Goal: Task Accomplishment & Management: Complete application form

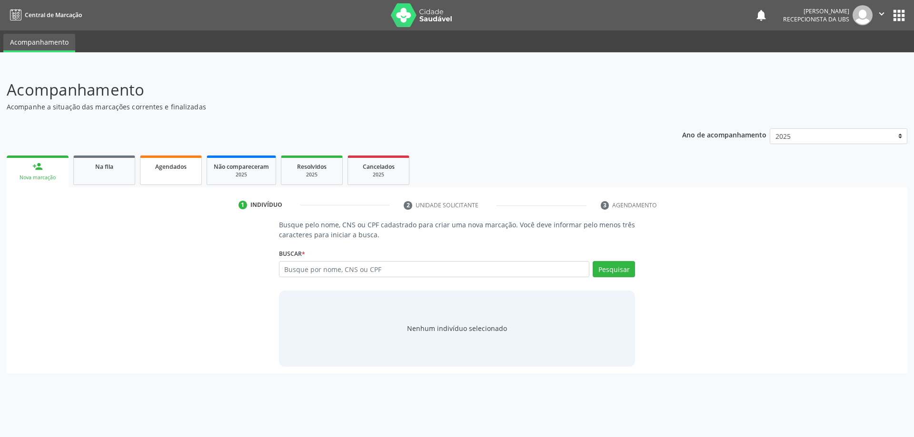
click at [181, 164] on span "Agendados" at bounding box center [170, 167] width 31 height 8
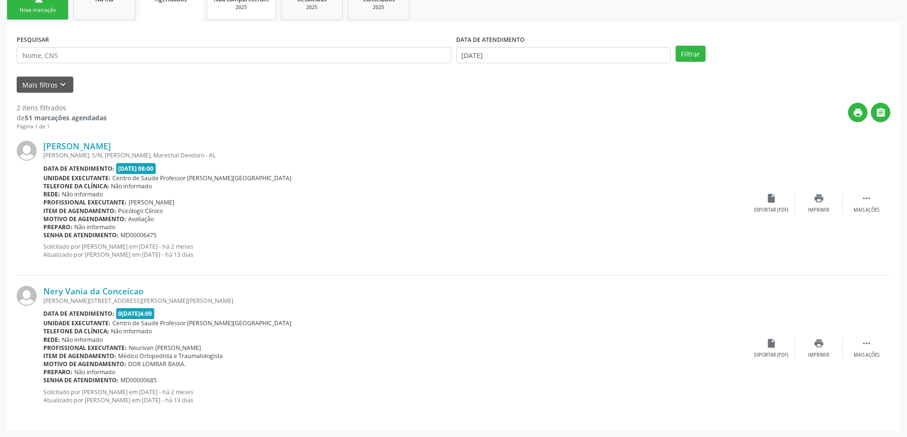
scroll to position [168, 0]
click at [486, 56] on input "[DATE]" at bounding box center [563, 55] width 215 height 16
click at [472, 98] on span "28" at bounding box center [466, 103] width 19 height 19
type input "2[DATE]"
click at [461, 71] on span at bounding box center [464, 72] width 16 height 16
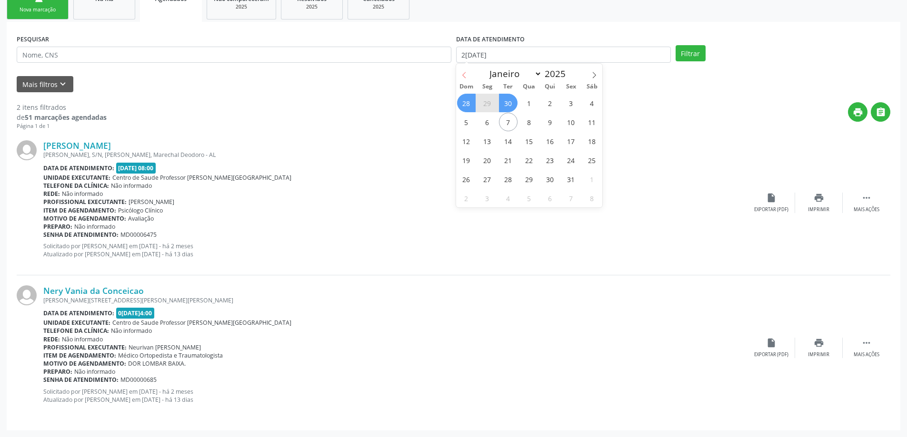
select select "8"
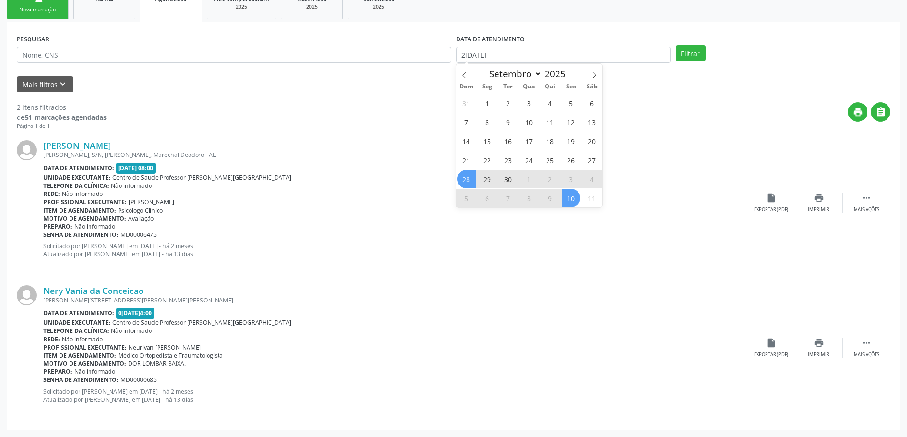
click at [583, 204] on div "31 1 2 3 4 5 6 7 8 9 10 11 12 13 14 15 16 17 18 19 20 21 22 23 24 25 26 27 28 2…" at bounding box center [529, 150] width 147 height 114
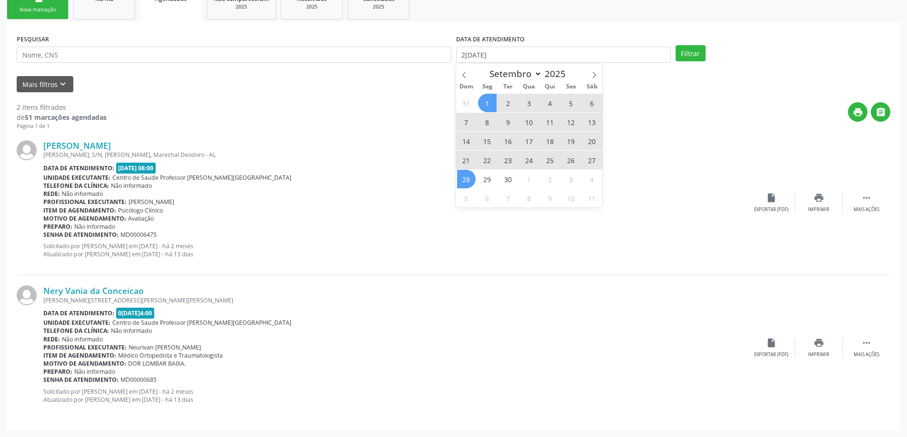
click at [489, 99] on span "1" at bounding box center [487, 103] width 19 height 19
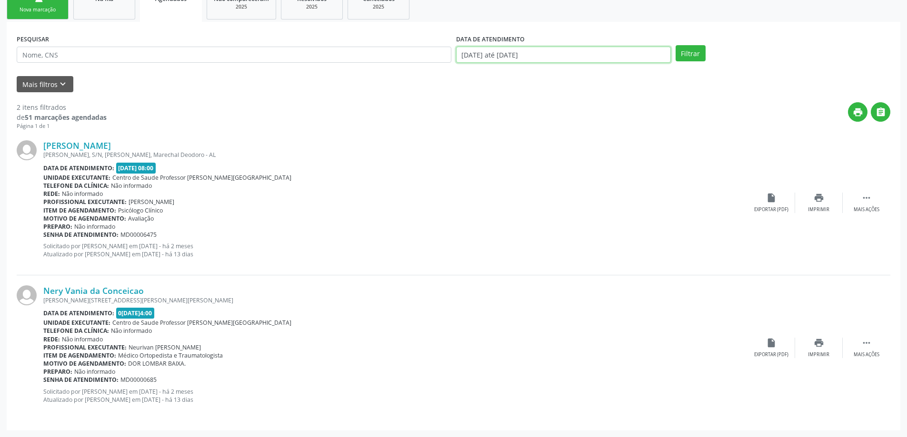
click at [504, 54] on input "[DATE] até [DATE]" at bounding box center [563, 55] width 215 height 16
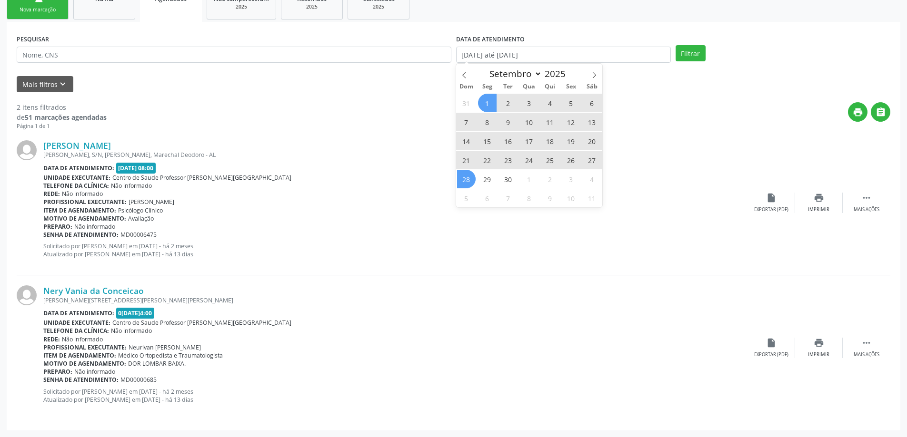
click at [481, 107] on span "1" at bounding box center [487, 103] width 19 height 19
type input "[DATE]"
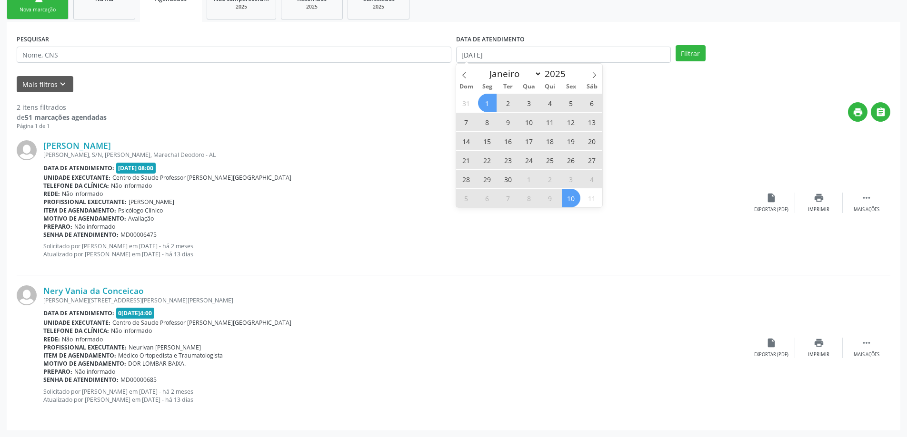
click at [576, 200] on span "10" at bounding box center [571, 198] width 19 height 19
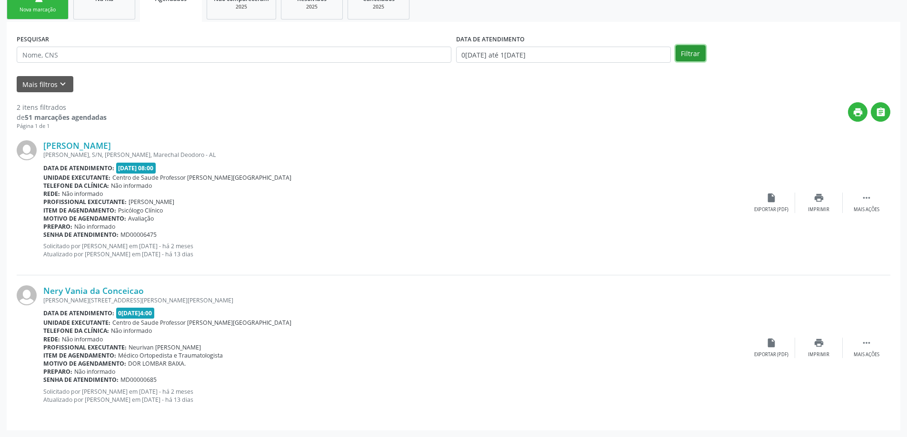
click at [688, 60] on button "Filtrar" at bounding box center [690, 53] width 30 height 16
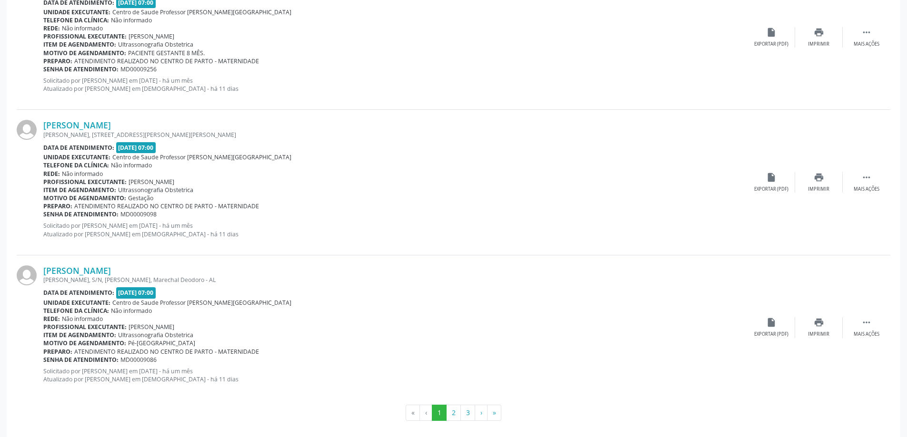
scroll to position [2085, 0]
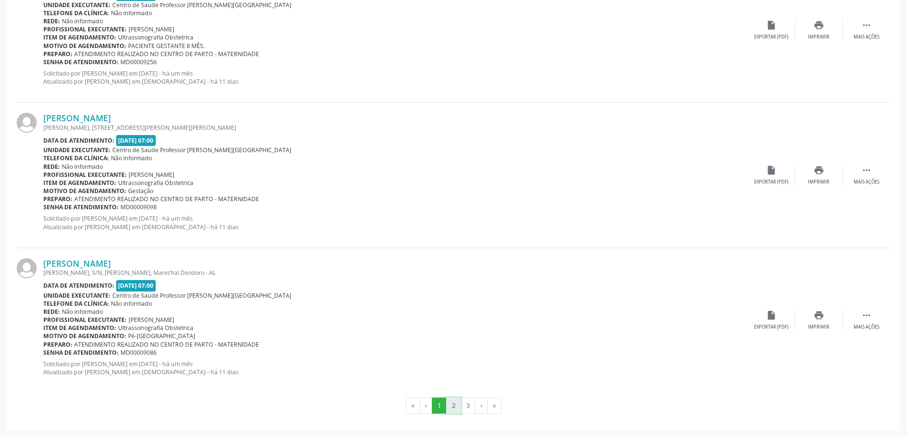
click at [450, 404] on button "2" at bounding box center [453, 406] width 15 height 16
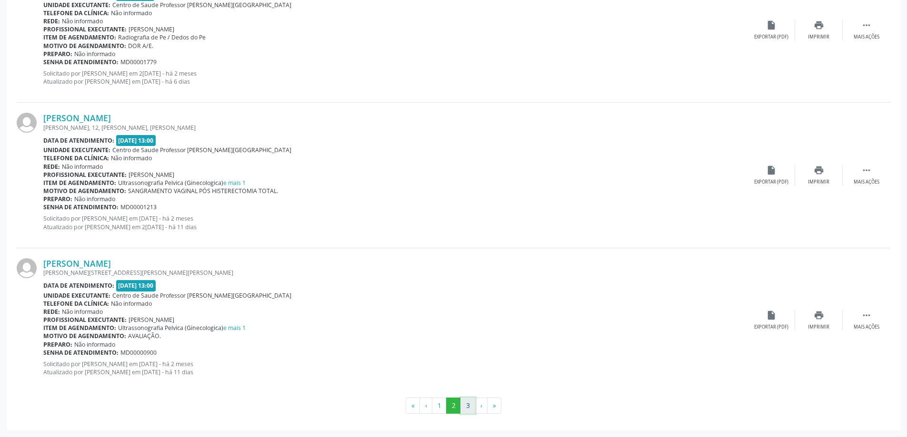
click at [471, 405] on button "3" at bounding box center [467, 406] width 15 height 16
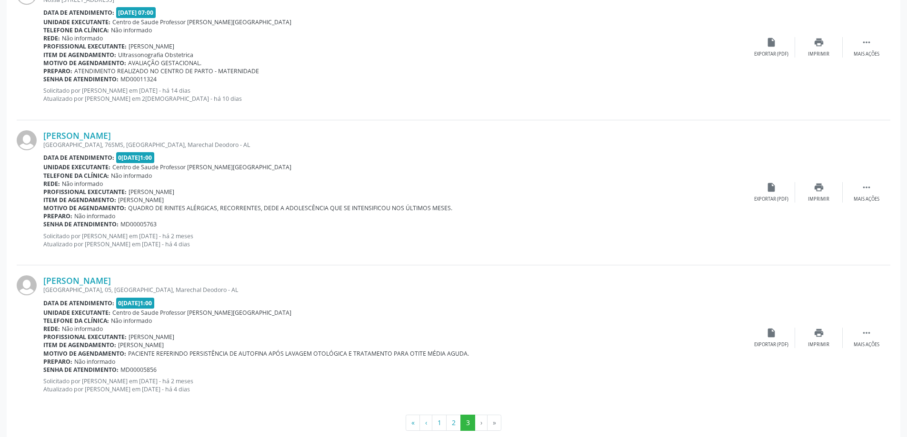
scroll to position [1794, 0]
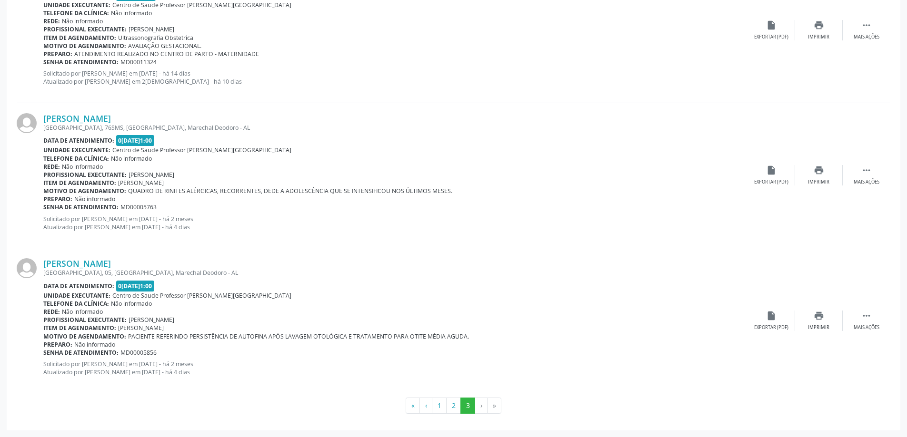
click at [496, 407] on li "»" at bounding box center [494, 406] width 14 height 16
click at [493, 405] on li "»" at bounding box center [494, 406] width 14 height 16
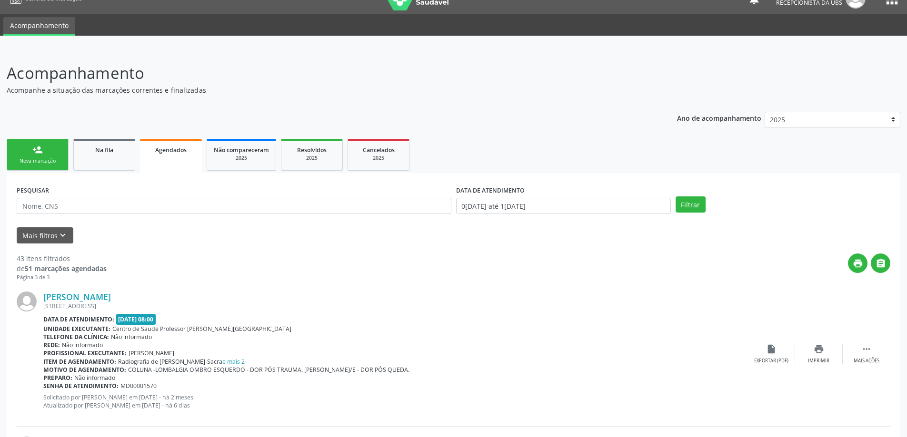
scroll to position [0, 0]
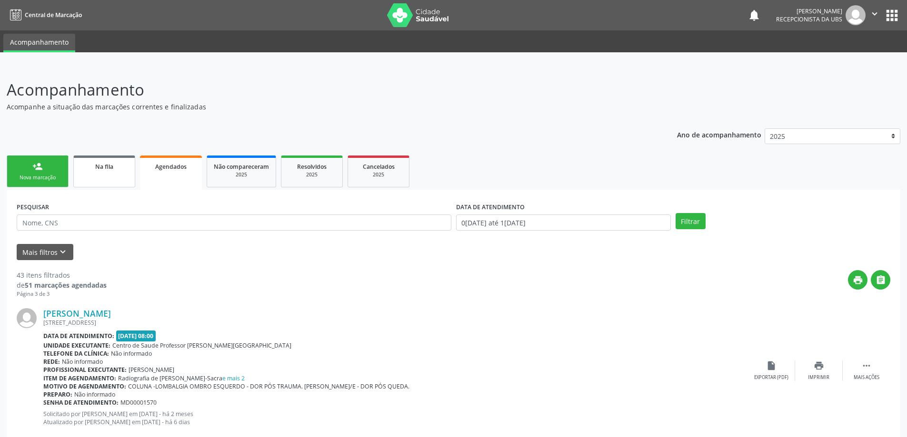
click at [122, 163] on div "Na fila" at bounding box center [104, 166] width 48 height 10
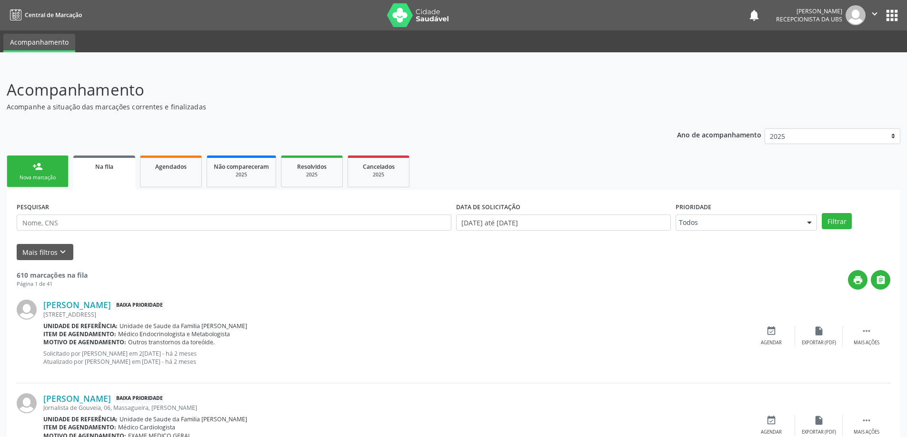
click at [47, 168] on link "person_add Nova marcação" at bounding box center [38, 172] width 62 height 32
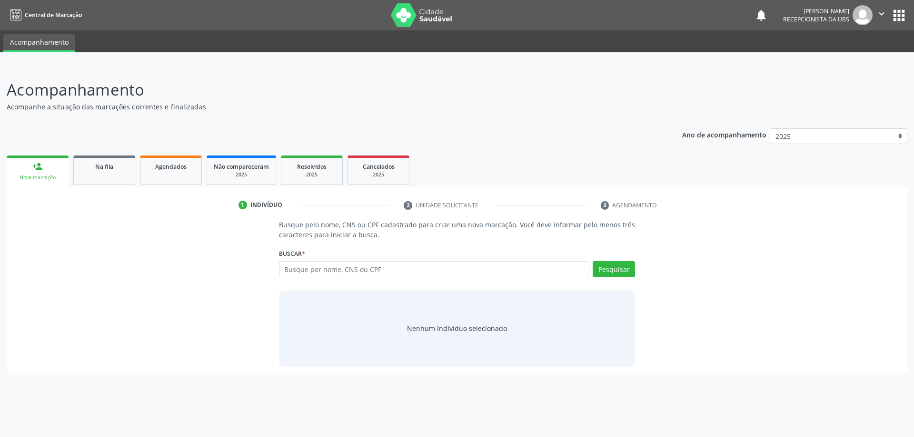
click at [52, 179] on div "Nova marcação" at bounding box center [37, 177] width 49 height 7
click at [97, 167] on span "Na fila" at bounding box center [104, 167] width 18 height 8
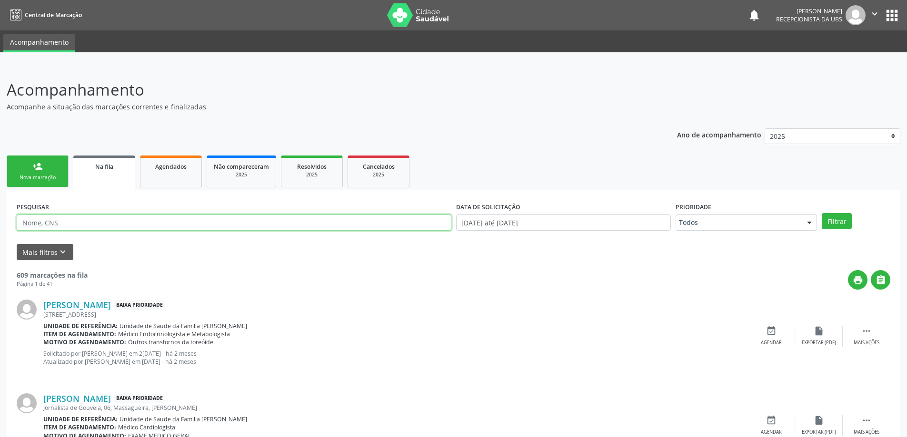
click at [99, 230] on input "text" at bounding box center [234, 223] width 435 height 16
click at [141, 218] on input "text" at bounding box center [234, 223] width 435 height 16
type input "700803926254189"
click at [821, 213] on button "Filtrar" at bounding box center [836, 221] width 30 height 16
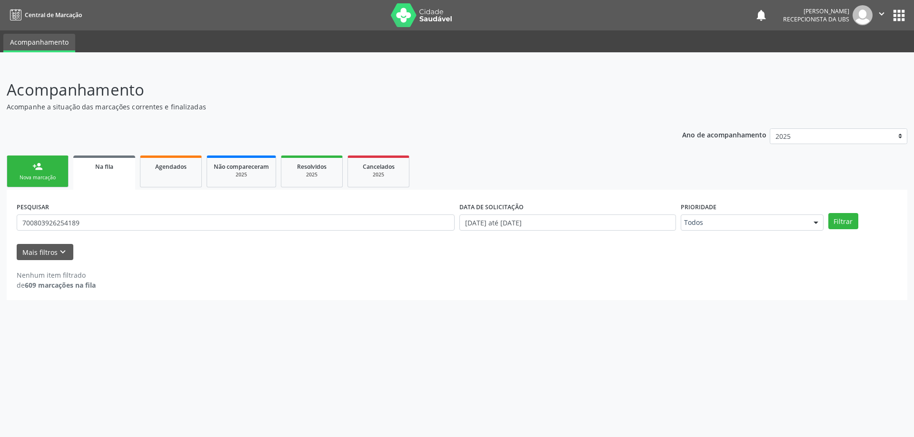
click at [60, 168] on link "person_add Nova marcação" at bounding box center [38, 172] width 62 height 32
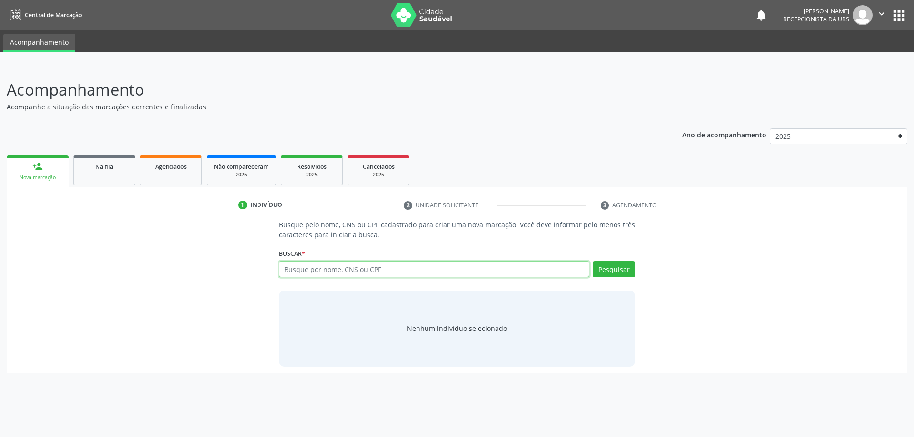
click at [295, 276] on input "text" at bounding box center [434, 269] width 311 height 16
type input "700803926254189"
click at [599, 270] on button "Pesquisar" at bounding box center [614, 269] width 42 height 16
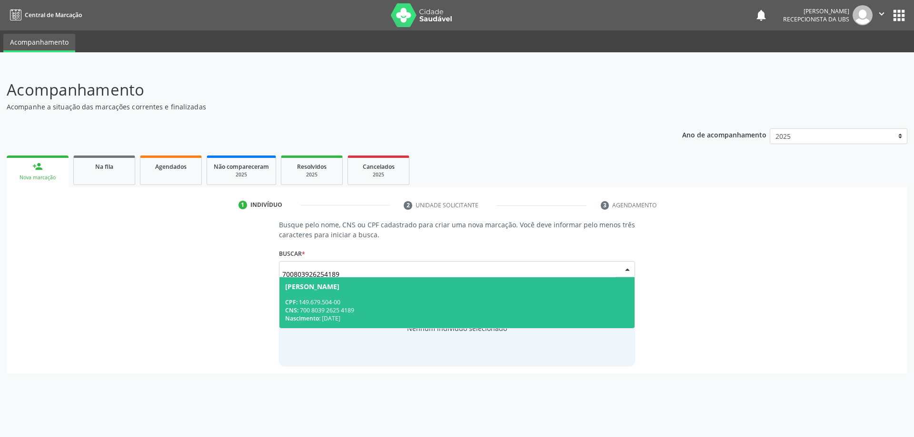
click at [427, 294] on span "[PERSON_NAME] CPF: 149.679.504-00 CNS: 700 8039 2625 4189 Nascimento: 2[DATE]" at bounding box center [457, 302] width 356 height 51
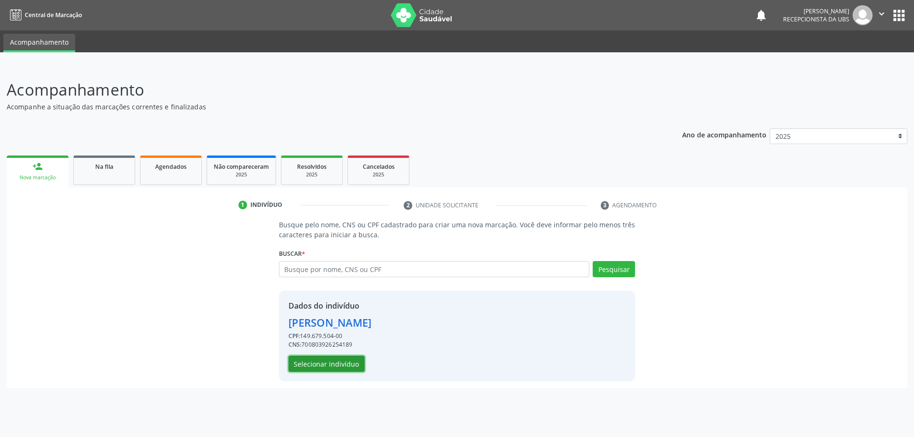
click at [338, 364] on button "Selecionar indivíduo" at bounding box center [326, 364] width 76 height 16
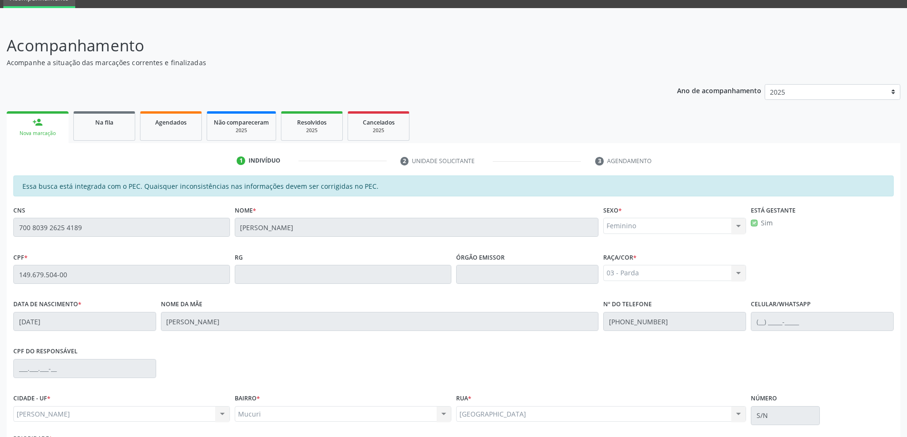
scroll to position [119, 0]
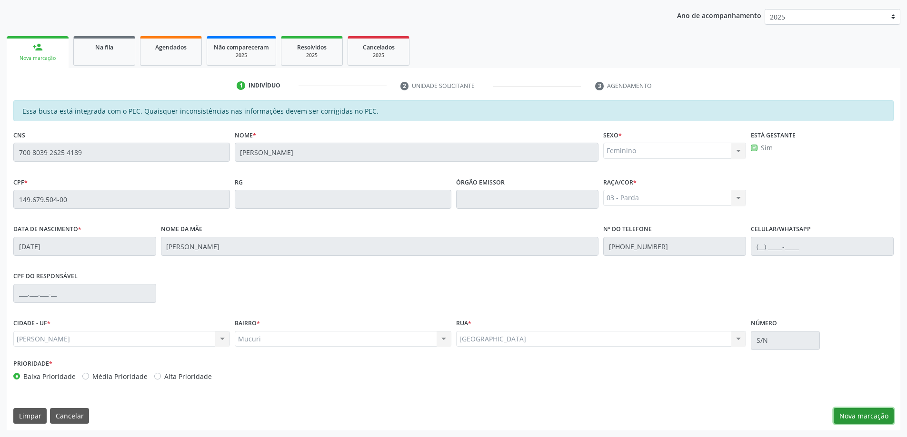
click at [880, 418] on button "Nova marcação" at bounding box center [863, 416] width 60 height 16
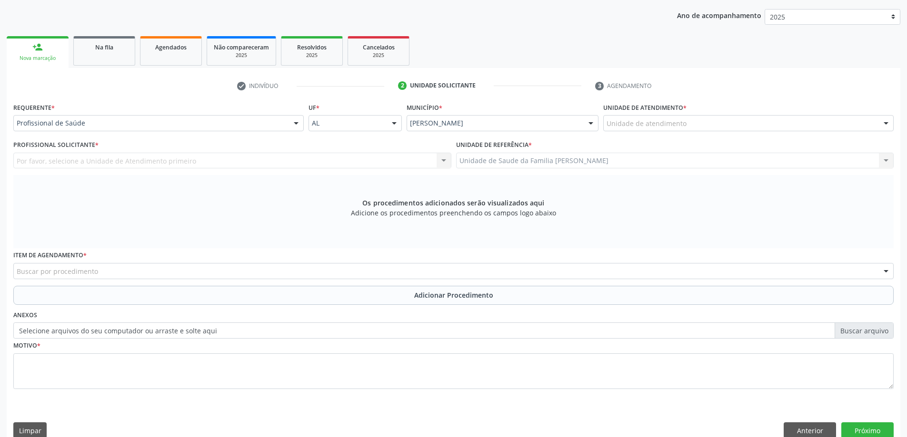
click at [801, 126] on div "Unidade de atendimento" at bounding box center [748, 123] width 290 height 16
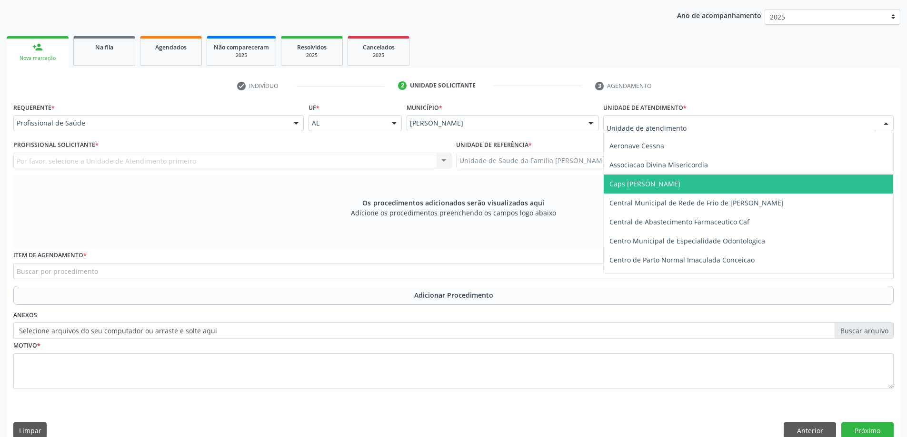
scroll to position [0, 0]
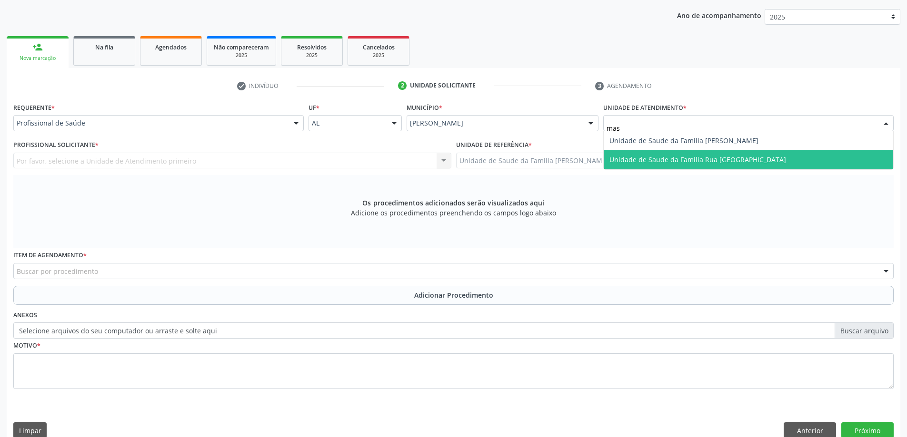
type input "mass"
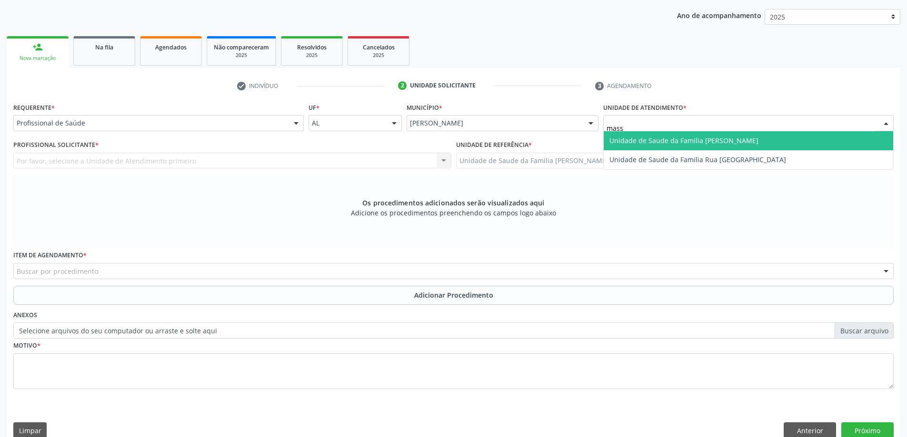
click at [776, 139] on span "Unidade de Saude da Familia [PERSON_NAME]" at bounding box center [747, 140] width 289 height 19
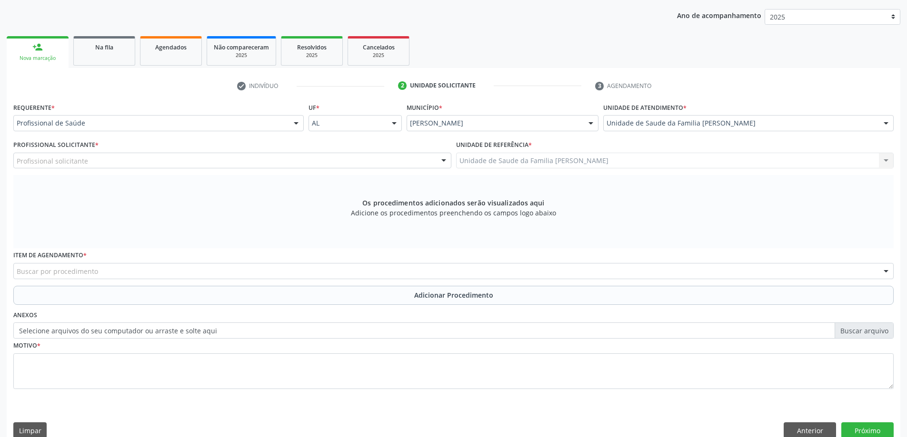
click at [593, 161] on div "Unidade de Saude da Familia Massagueira Unidade de Saude da Familia Massagueira…" at bounding box center [675, 161] width 438 height 16
click at [335, 168] on div "Profissional solicitante" at bounding box center [232, 161] width 438 height 16
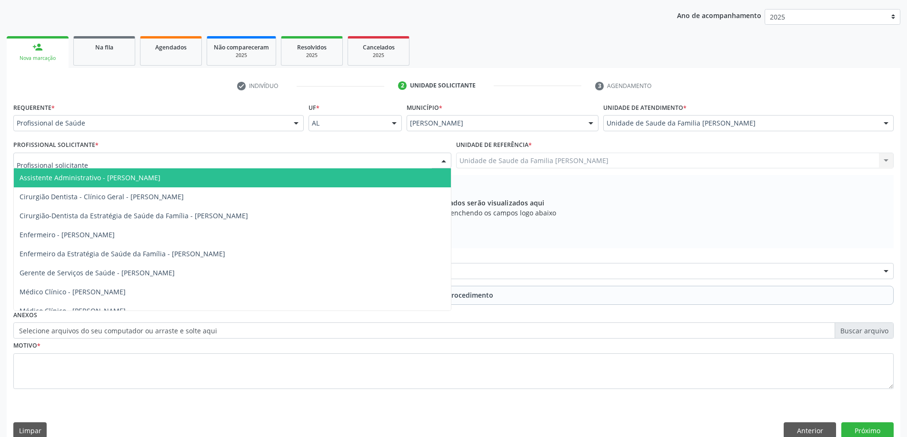
click at [386, 151] on div "Profissional Solicitante * Assistente Administrativo - [PERSON_NAME] Cirurgião …" at bounding box center [232, 153] width 438 height 30
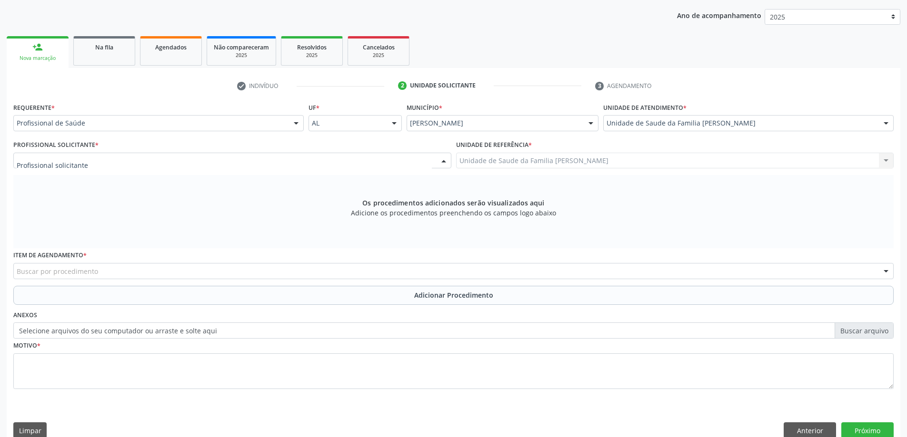
click at [384, 162] on div at bounding box center [232, 161] width 438 height 16
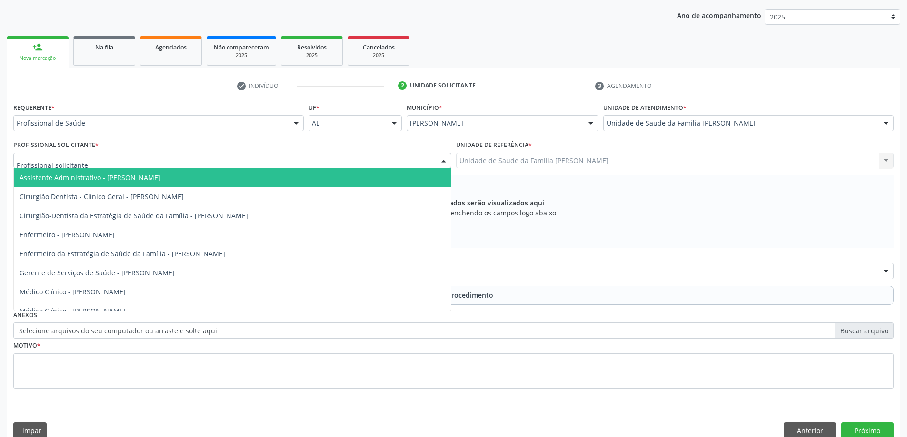
click at [421, 148] on div "Profissional Solicitante * Assistente Administrativo - [PERSON_NAME] Cirurgião …" at bounding box center [232, 153] width 438 height 30
click at [411, 162] on div at bounding box center [232, 161] width 438 height 16
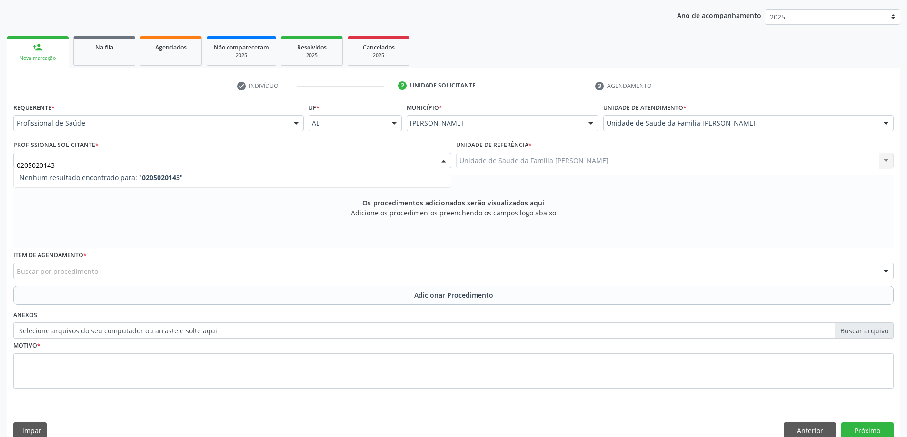
type input "0205020143"
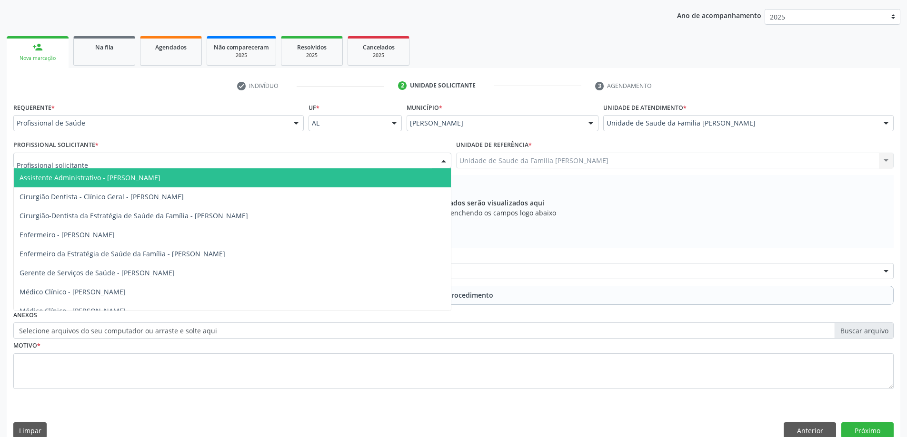
click at [435, 158] on div at bounding box center [232, 161] width 438 height 16
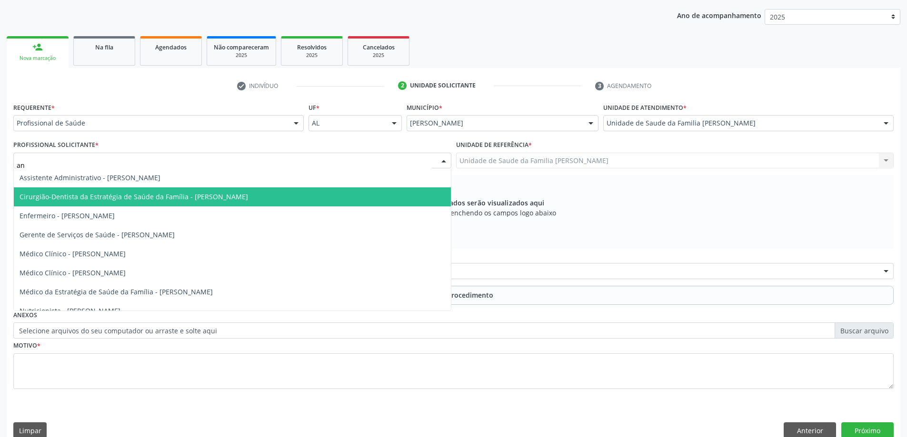
type input "ana"
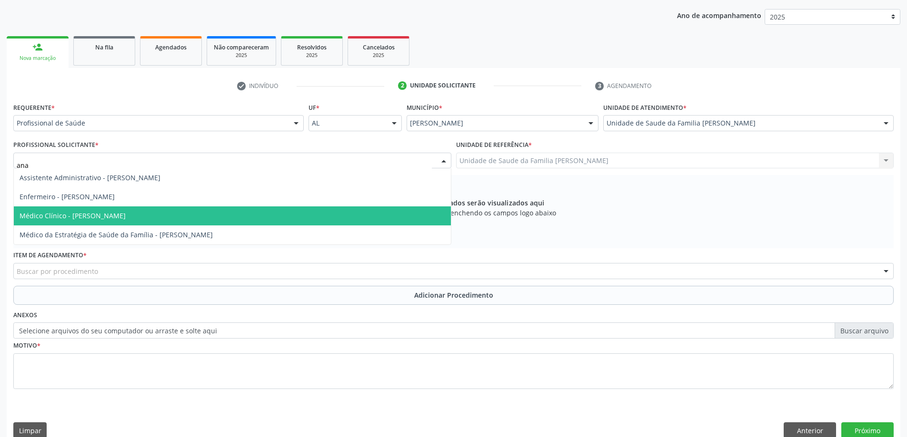
click at [376, 212] on span "Médico Clínico - [PERSON_NAME]" at bounding box center [232, 216] width 437 height 19
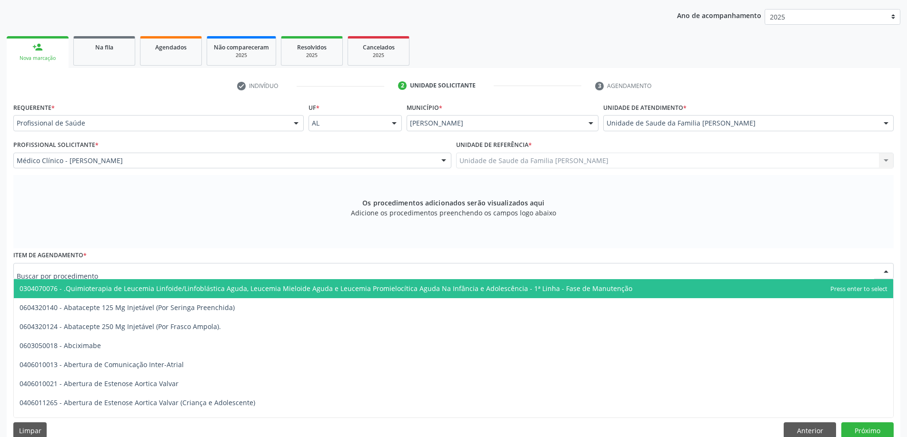
click at [171, 272] on div at bounding box center [453, 271] width 880 height 16
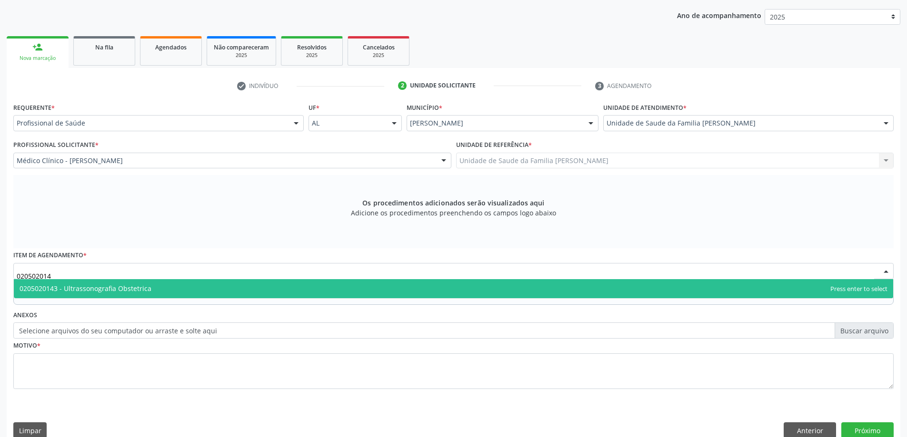
type input "0205020143"
click at [185, 284] on span "0205020143 - Ultrassonografia Obstetrica" at bounding box center [453, 288] width 879 height 19
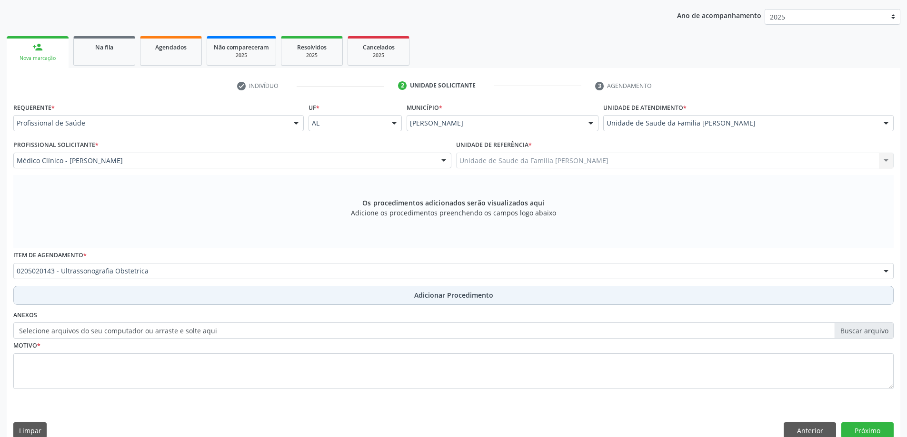
click at [130, 300] on button "Adicionar Procedimento" at bounding box center [453, 295] width 880 height 19
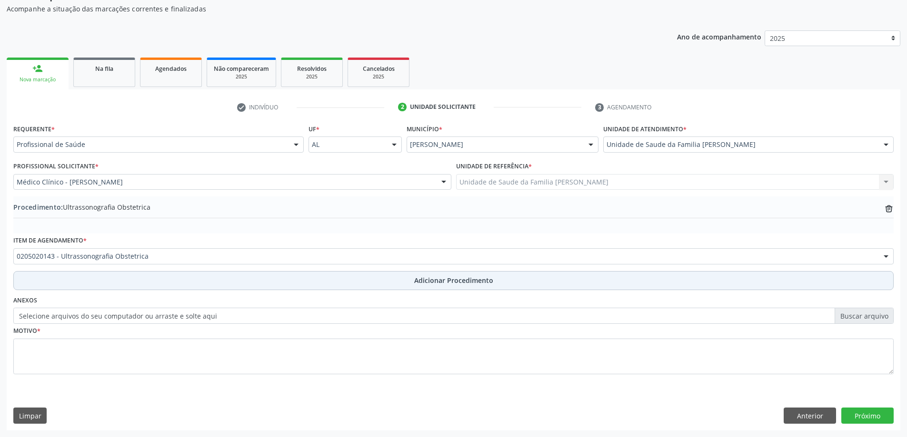
scroll to position [98, 0]
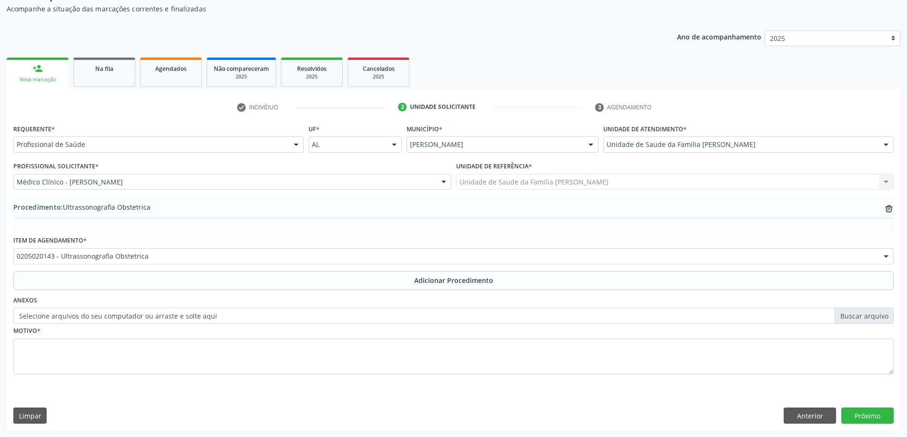
click at [126, 314] on label "Selecione arquivos do seu computador ou arraste e solte aqui" at bounding box center [453, 316] width 880 height 16
click at [126, 314] on input "Selecione arquivos do seu computador ou arraste e solte aqui" at bounding box center [453, 316] width 880 height 16
type input "C:\fakepath\WhatsApp Image [DATE] 08.20.33.jpeg"
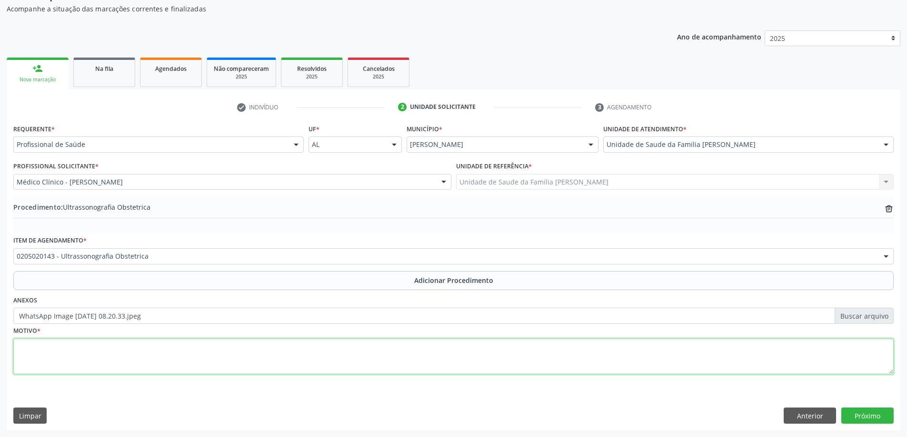
click at [236, 366] on textarea at bounding box center [453, 357] width 880 height 36
type textarea "Pré-[GEOGRAPHIC_DATA]"
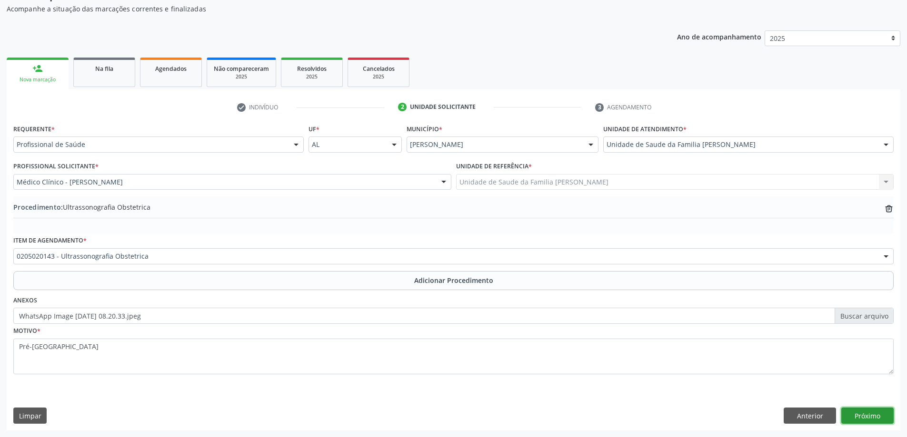
click at [864, 417] on button "Próximo" at bounding box center [867, 416] width 52 height 16
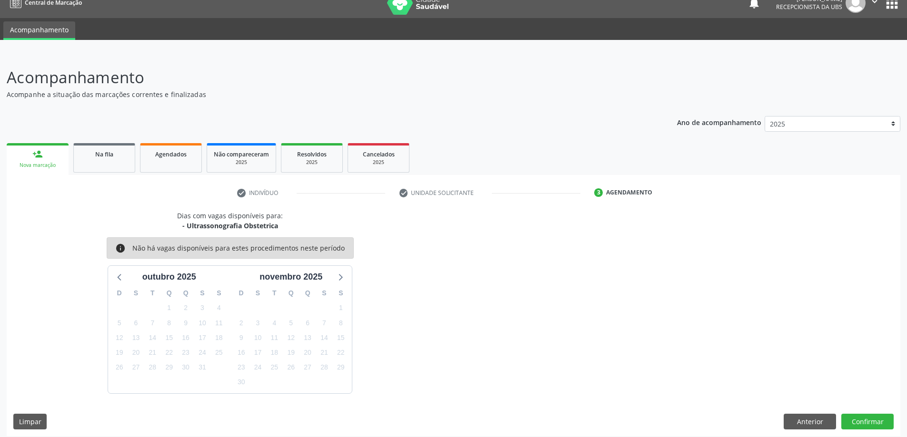
scroll to position [18, 0]
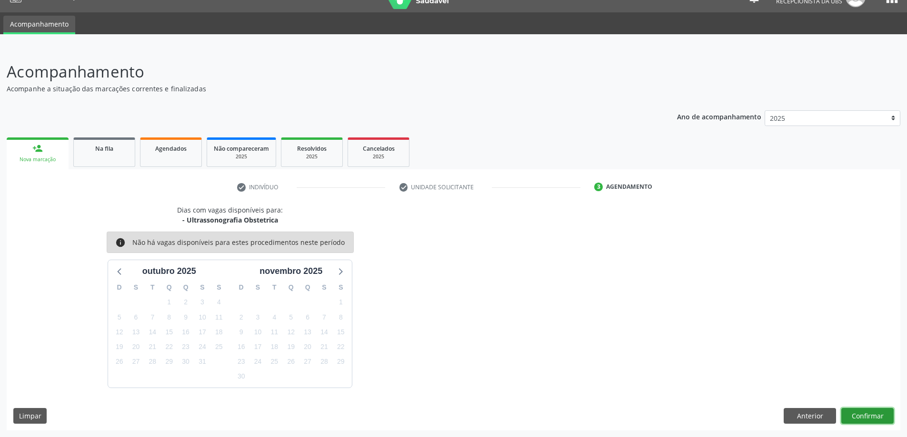
click at [857, 414] on button "Confirmar" at bounding box center [867, 416] width 52 height 16
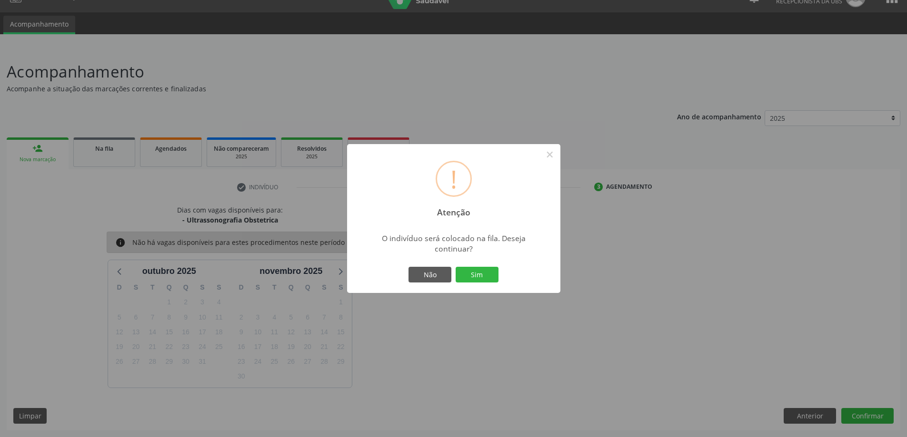
click at [485, 266] on div "Não Sim" at bounding box center [453, 275] width 94 height 20
click at [486, 279] on button "Sim" at bounding box center [476, 275] width 43 height 16
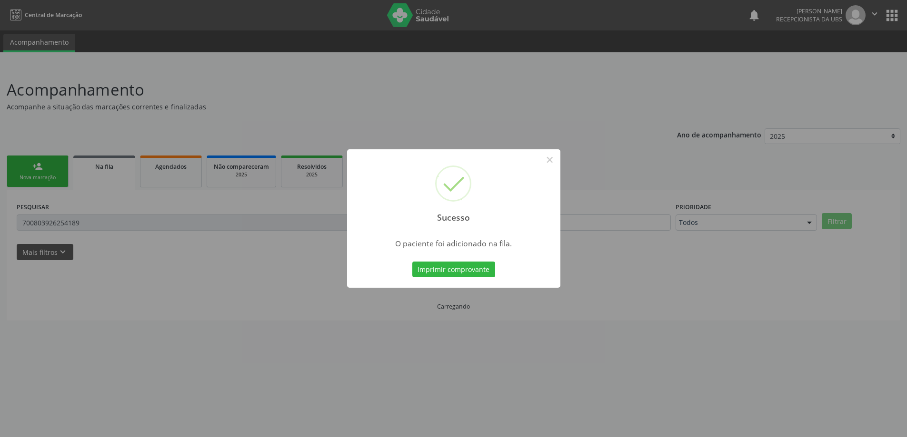
scroll to position [0, 0]
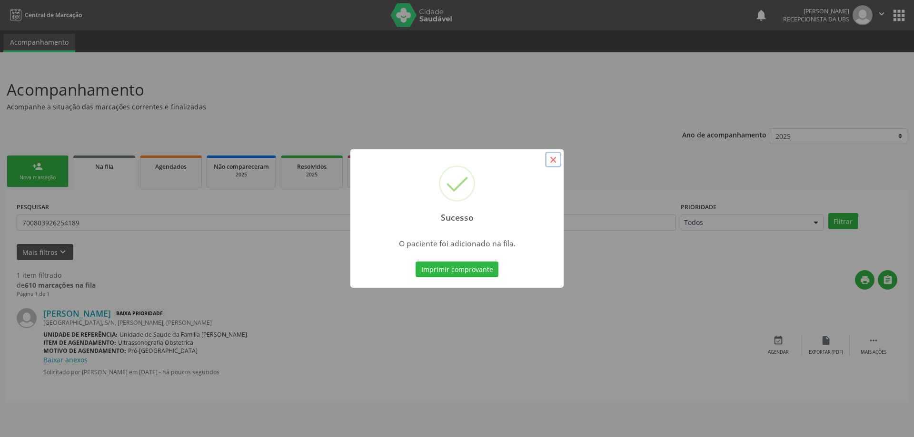
click at [557, 158] on button "×" at bounding box center [553, 160] width 16 height 16
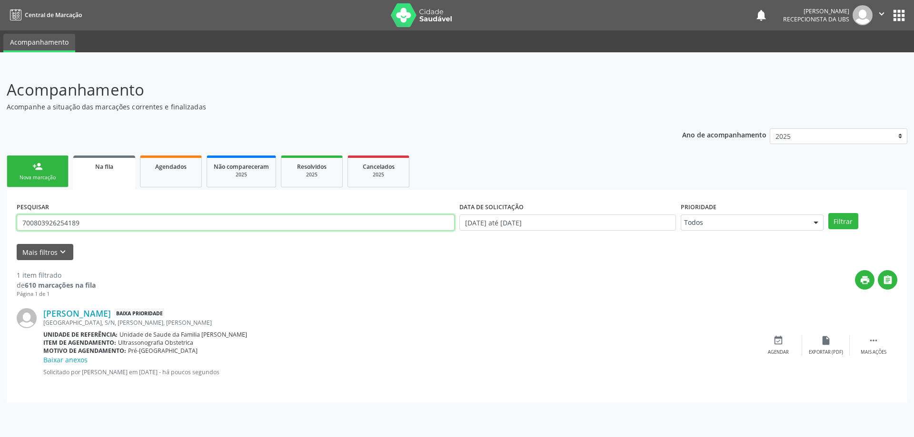
click at [427, 218] on input "700803926254189" at bounding box center [236, 223] width 438 height 16
type input "7"
click at [12, 174] on link "person_add Nova marcação" at bounding box center [38, 172] width 62 height 32
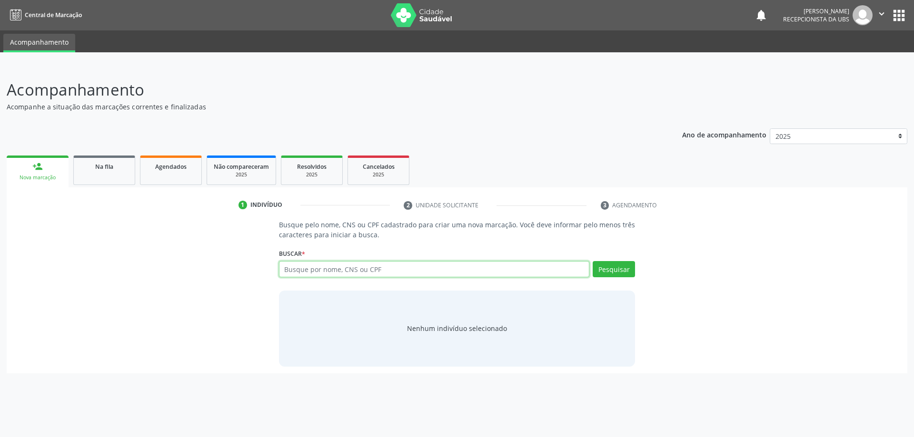
click at [395, 272] on input "text" at bounding box center [434, 269] width 311 height 16
click at [114, 174] on link "Na fila" at bounding box center [104, 171] width 62 height 30
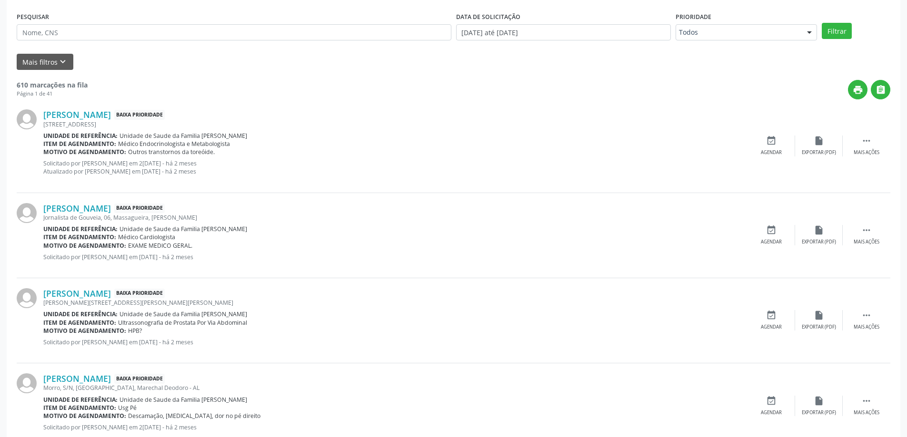
scroll to position [143, 0]
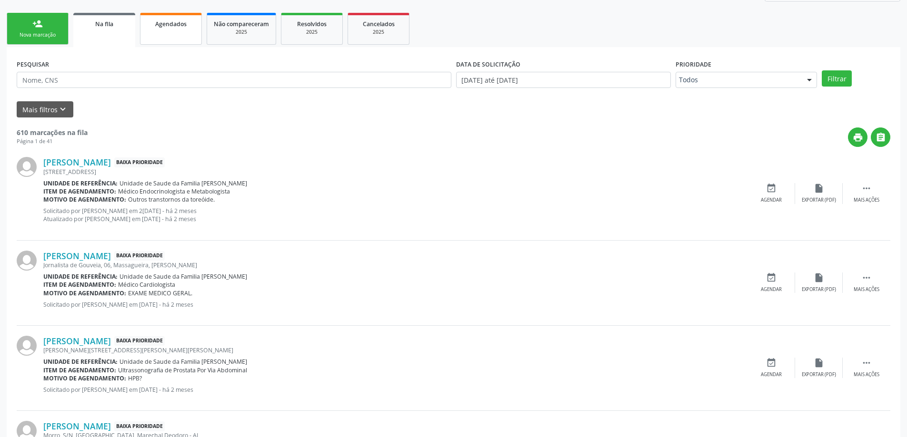
click at [164, 42] on link "Agendados" at bounding box center [171, 29] width 62 height 32
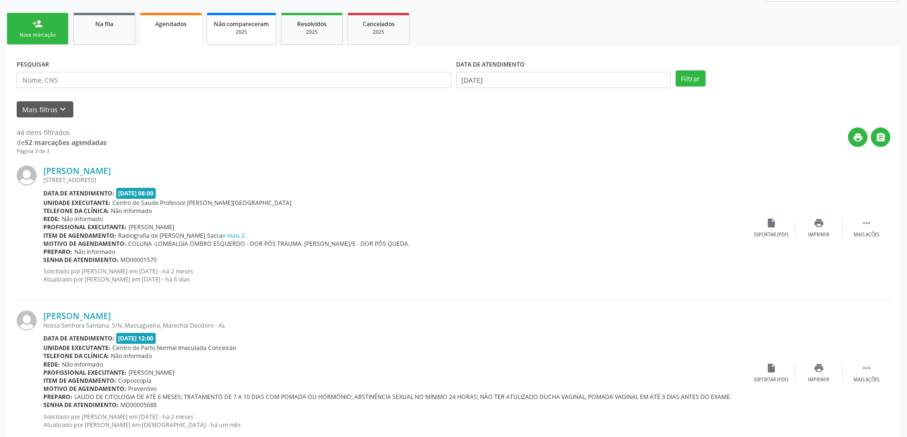
click at [247, 21] on span "Não compareceram" at bounding box center [241, 24] width 55 height 8
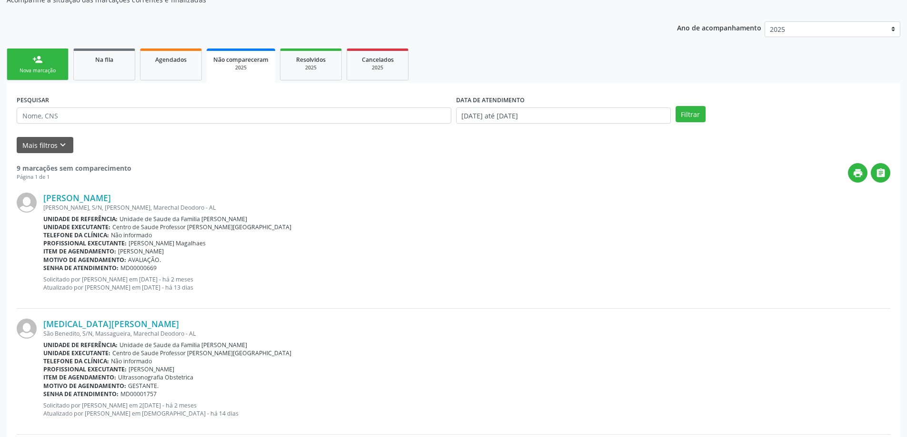
scroll to position [99, 0]
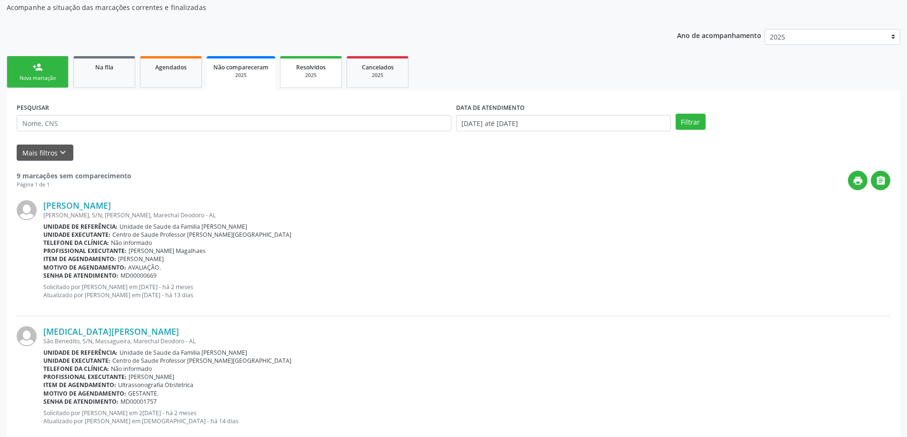
click at [296, 71] on div "Resolvidos" at bounding box center [311, 67] width 48 height 10
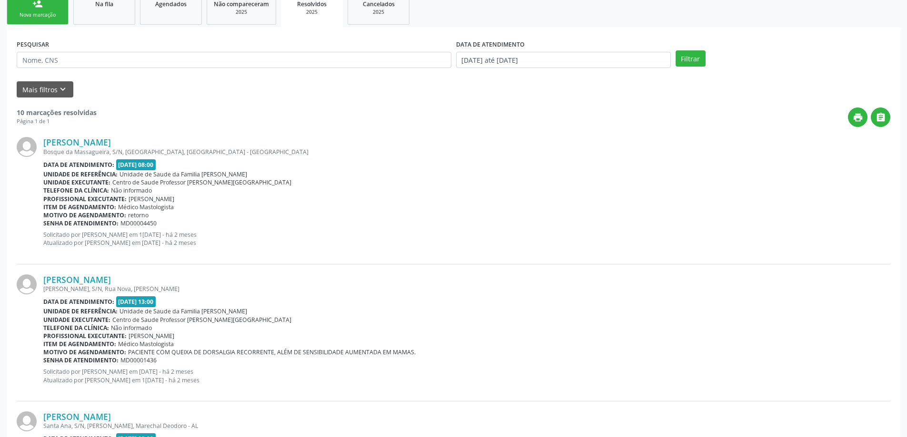
scroll to position [146, 0]
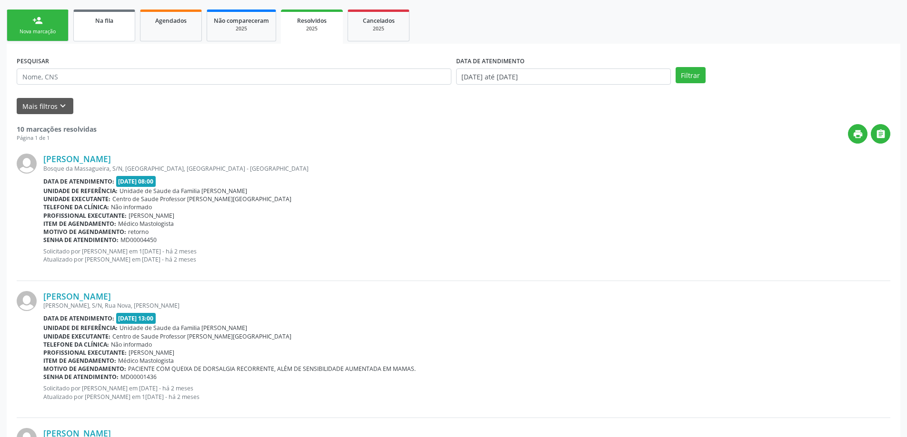
click at [126, 18] on div "Na fila" at bounding box center [104, 20] width 48 height 10
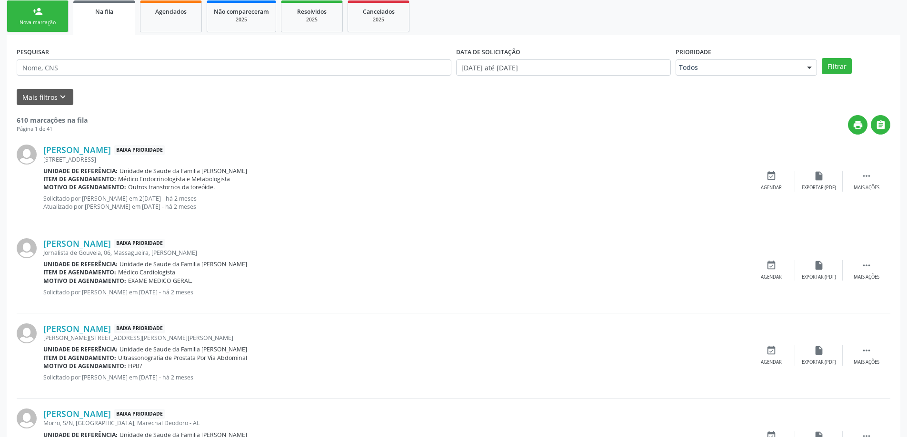
scroll to position [143, 0]
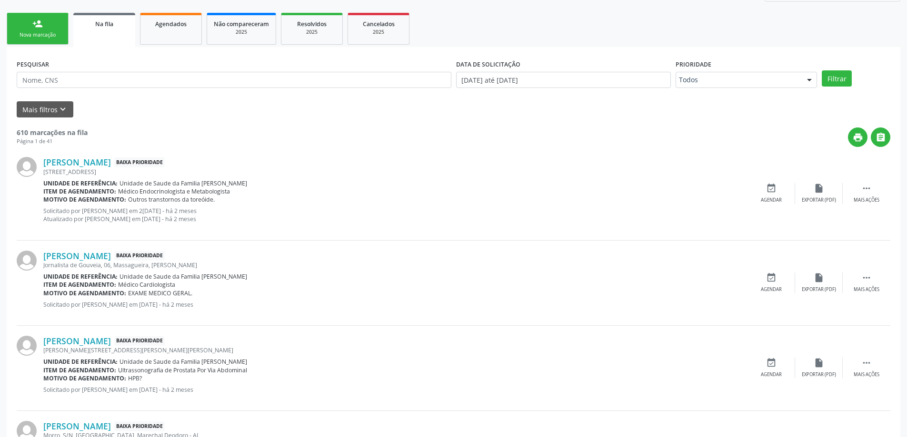
click at [119, 28] on div "Na fila" at bounding box center [104, 24] width 49 height 10
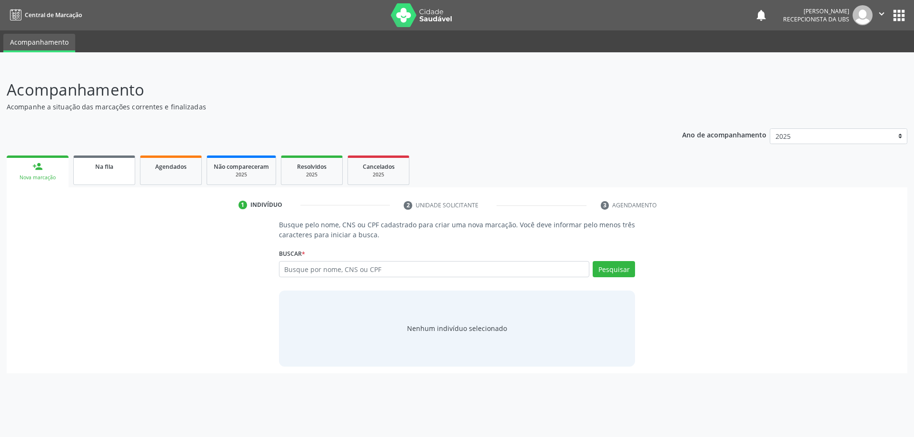
click at [122, 178] on link "Na fila" at bounding box center [104, 171] width 62 height 30
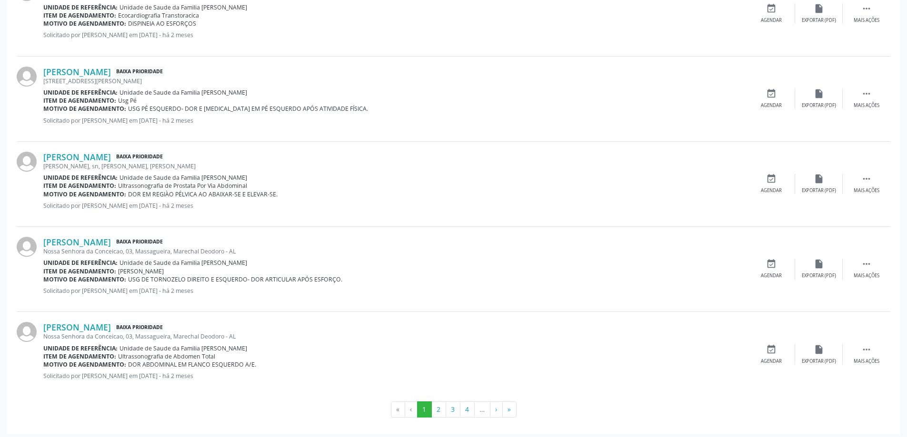
scroll to position [1184, 0]
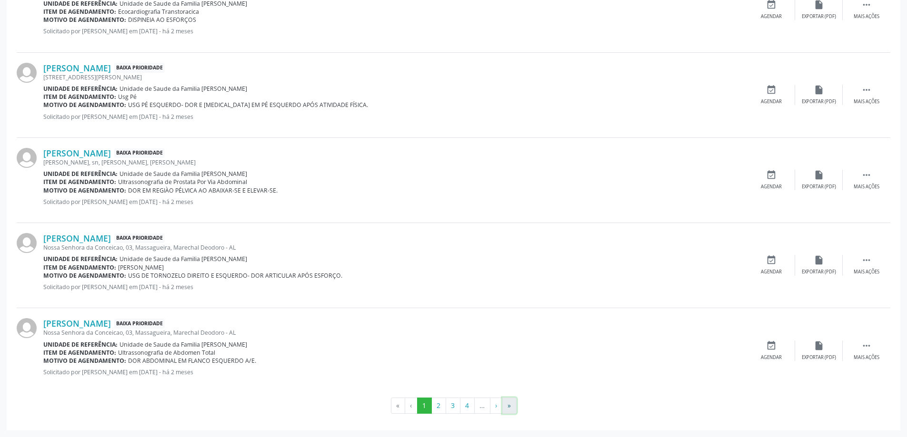
click at [510, 403] on button "»" at bounding box center [509, 406] width 14 height 16
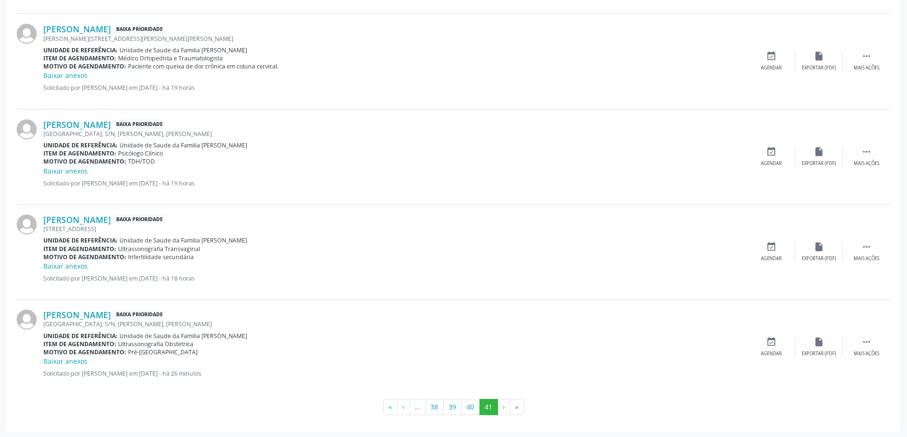
scroll to position [849, 0]
